Goal: Contribute content

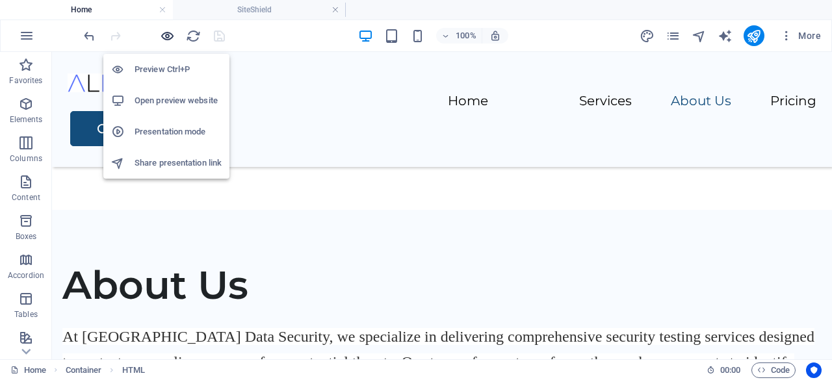
click at [170, 36] on icon "button" at bounding box center [167, 36] width 15 height 15
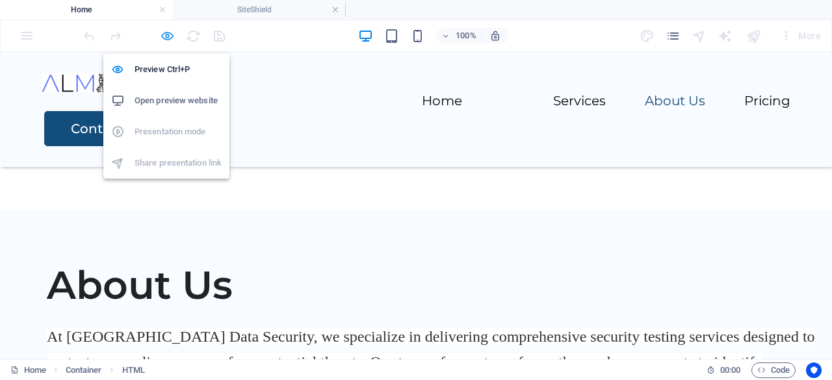
scroll to position [1682, 0]
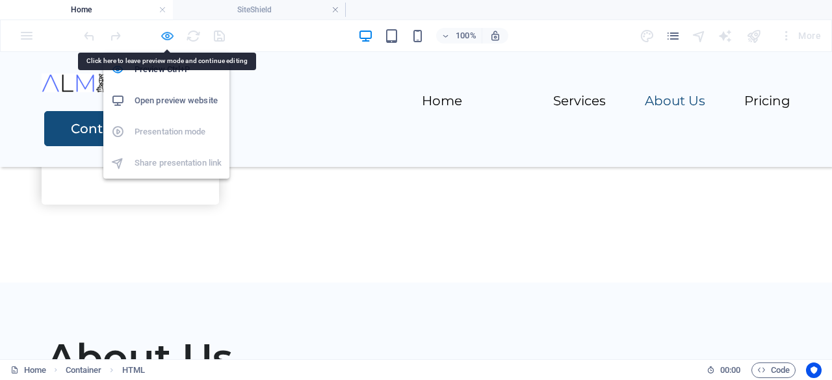
click at [168, 33] on icon "button" at bounding box center [167, 36] width 15 height 15
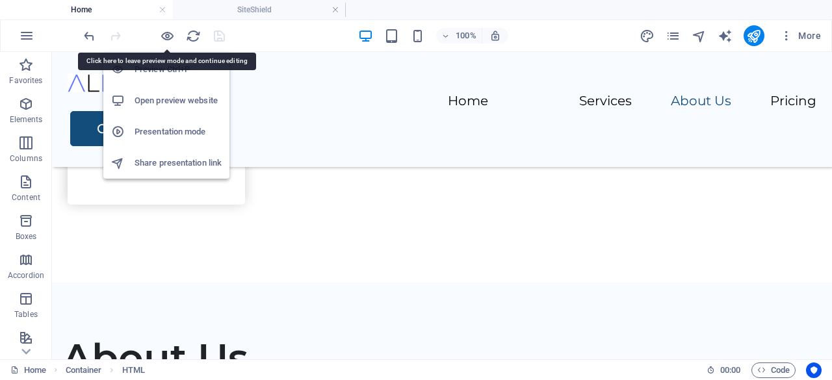
scroll to position [1755, 0]
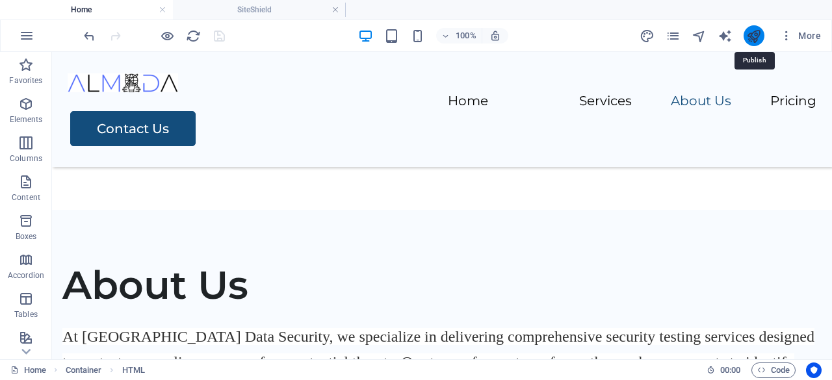
click at [758, 38] on icon "publish" at bounding box center [753, 36] width 15 height 15
